Goal: Task Accomplishment & Management: Complete application form

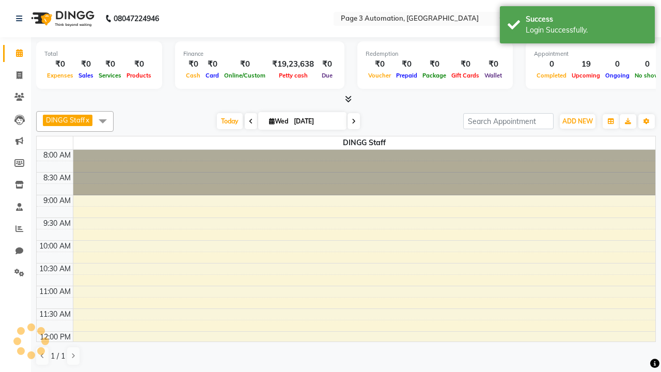
select select "en"
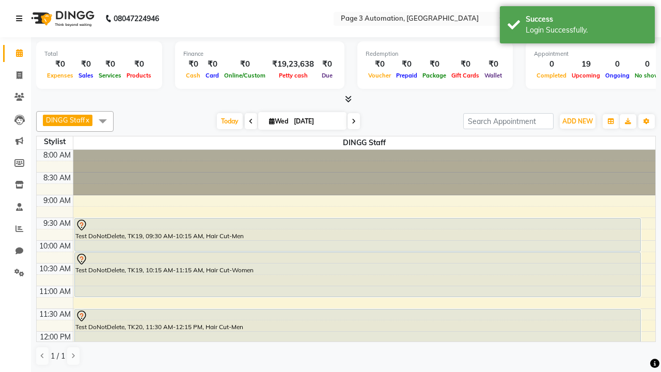
click at [21, 19] on icon at bounding box center [19, 18] width 6 height 7
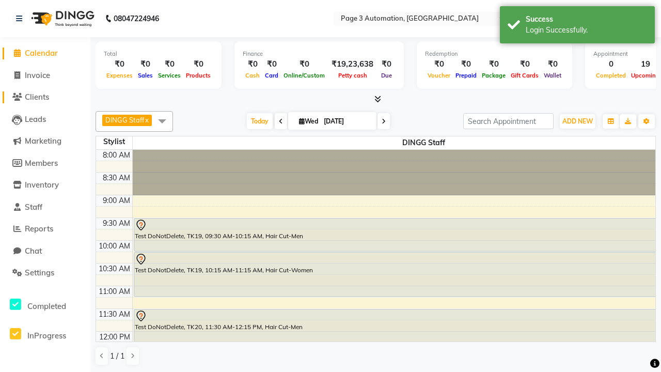
click at [45, 97] on span "Clients" at bounding box center [37, 97] width 24 height 10
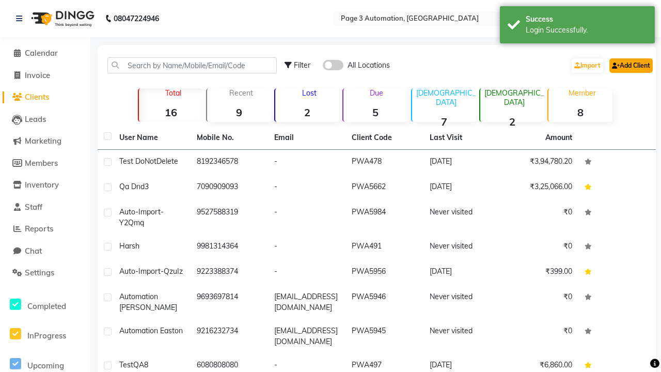
click at [630, 65] on link "Add Client" at bounding box center [630, 65] width 43 height 14
select select "22"
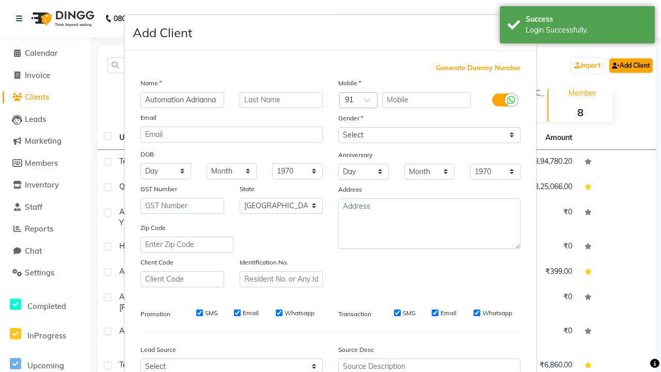
type input "Automation Adrianna"
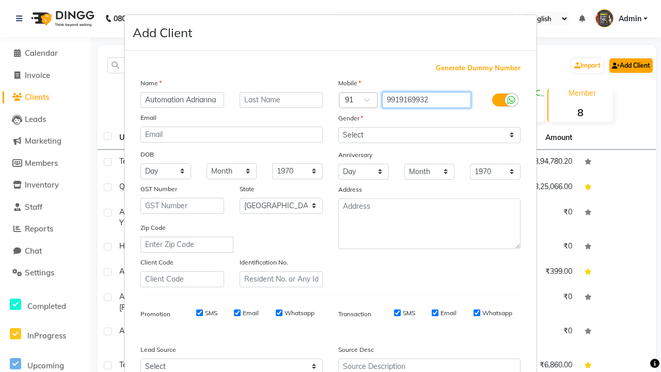
type input "9919169932"
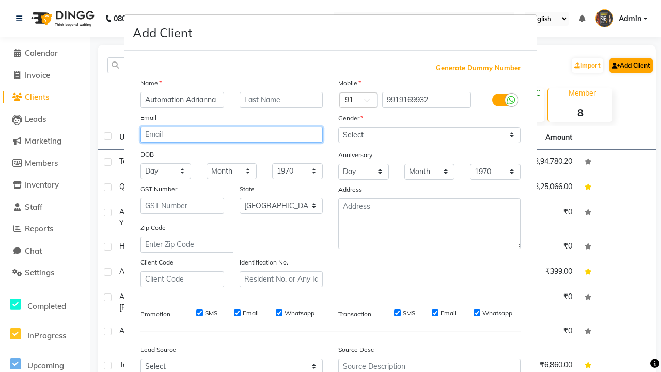
type input "[PERSON_NAME][EMAIL_ADDRESS][PERSON_NAME][DOMAIN_NAME]"
select select "male"
type input "[PERSON_NAME][EMAIL_ADDRESS][PERSON_NAME][DOMAIN_NAME]"
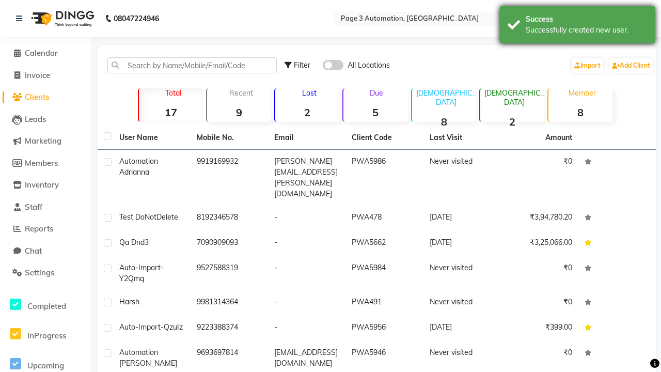
click at [577, 26] on div "Successfully created new user." at bounding box center [586, 30] width 121 height 11
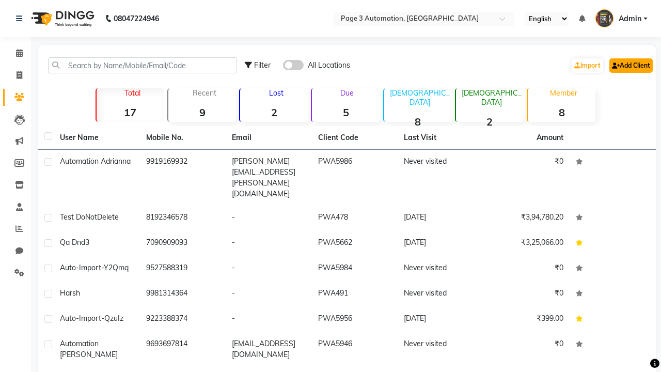
click at [630, 65] on link "Add Client" at bounding box center [630, 65] width 43 height 14
select select "22"
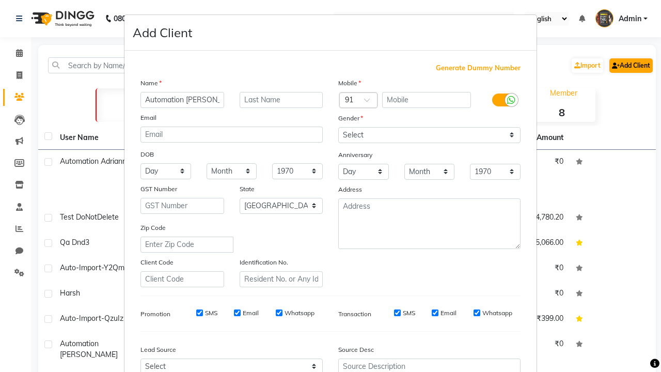
type input "Automation Justina"
type input "9919169932"
type input "[PERSON_NAME][EMAIL_ADDRESS][PERSON_NAME][DOMAIN_NAME]"
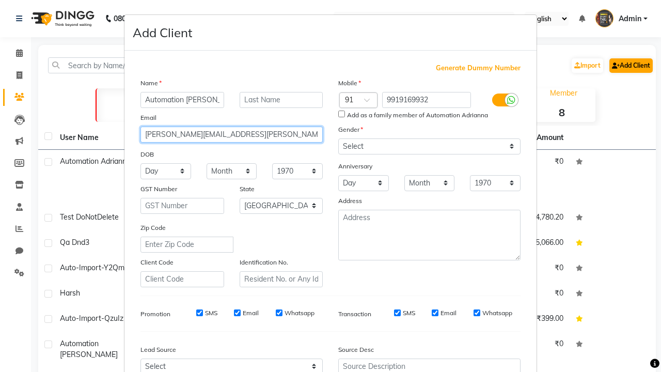
select select "male"
type input "[PERSON_NAME][EMAIL_ADDRESS][PERSON_NAME][DOMAIN_NAME]"
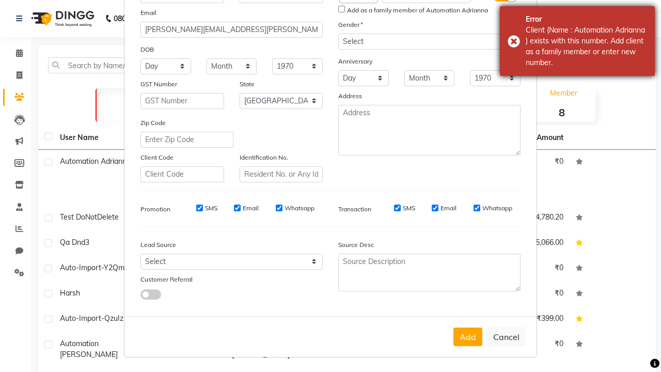
click at [577, 41] on div "Client (Name : Automation Adrianna ) exists with this number. Add client as a f…" at bounding box center [586, 46] width 121 height 43
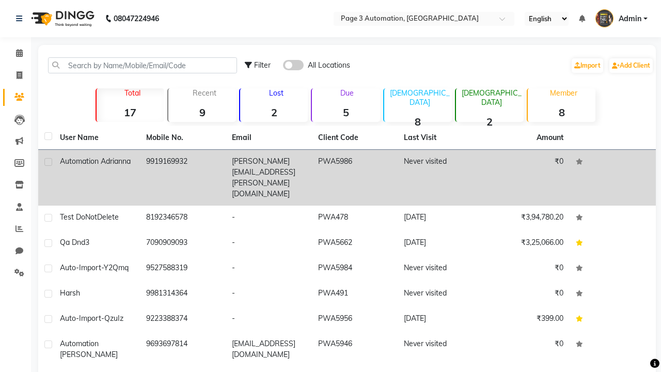
click at [48, 162] on label at bounding box center [48, 162] width 8 height 8
click at [48, 162] on input "checkbox" at bounding box center [47, 162] width 7 height 7
checkbox input "true"
